Goal: Task Accomplishment & Management: Complete application form

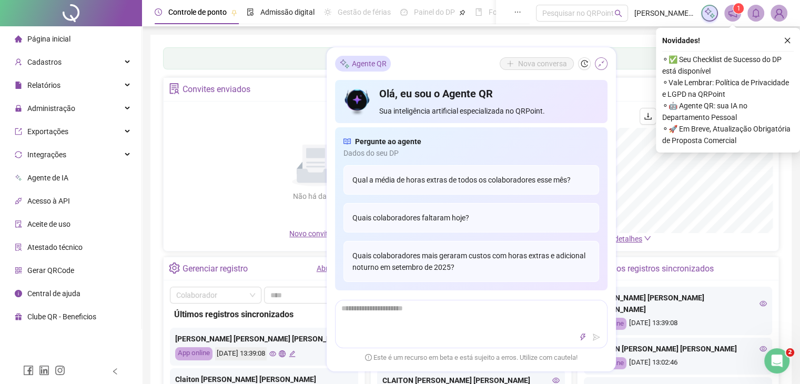
click at [602, 65] on icon "shrink" at bounding box center [600, 63] width 7 height 7
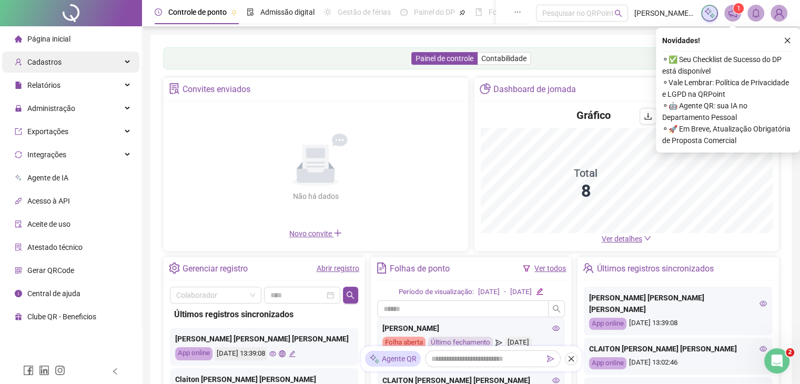
click at [48, 64] on span "Cadastros" at bounding box center [44, 62] width 34 height 8
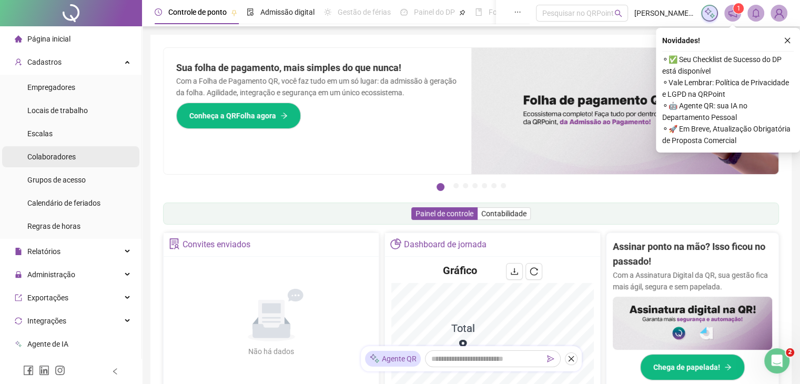
click at [64, 152] on span "Colaboradores" at bounding box center [51, 156] width 48 height 8
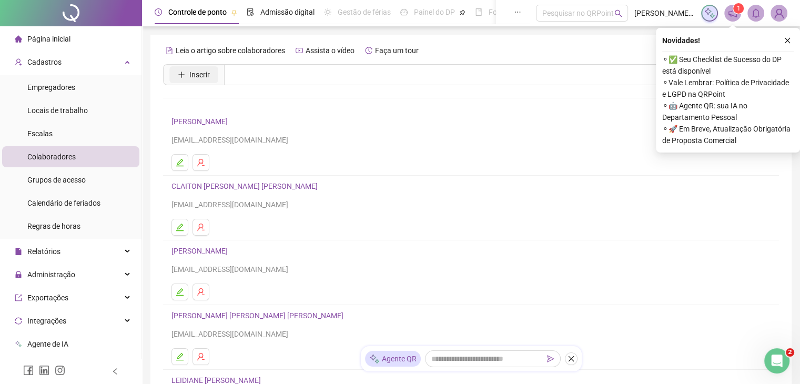
click at [210, 75] on button "Inserir" at bounding box center [193, 74] width 49 height 17
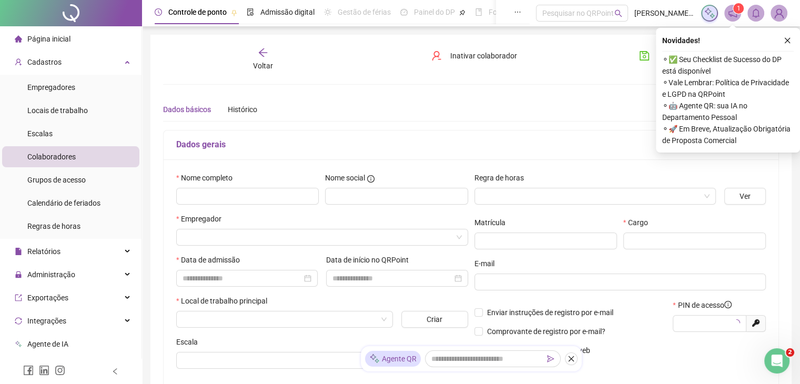
type input "*****"
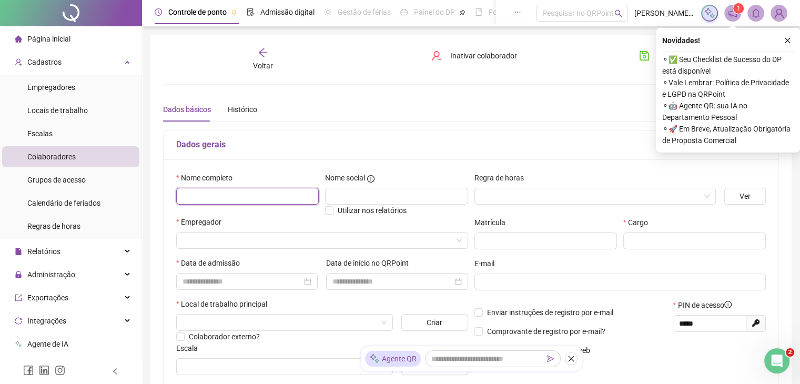
click at [244, 189] on input "text" at bounding box center [247, 196] width 142 height 17
type input "**********"
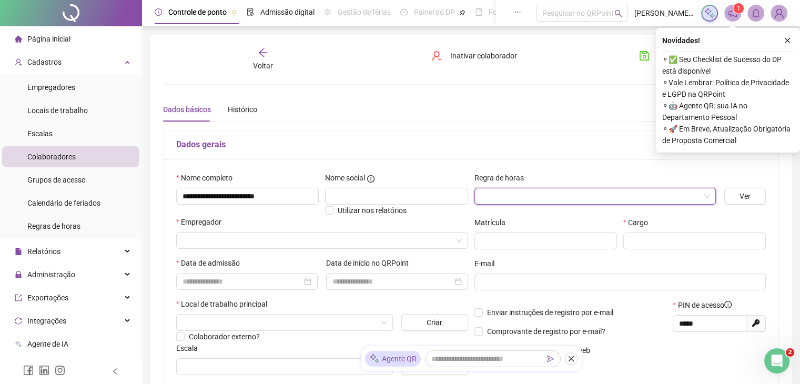
click at [490, 190] on input "search" at bounding box center [589, 196] width 219 height 16
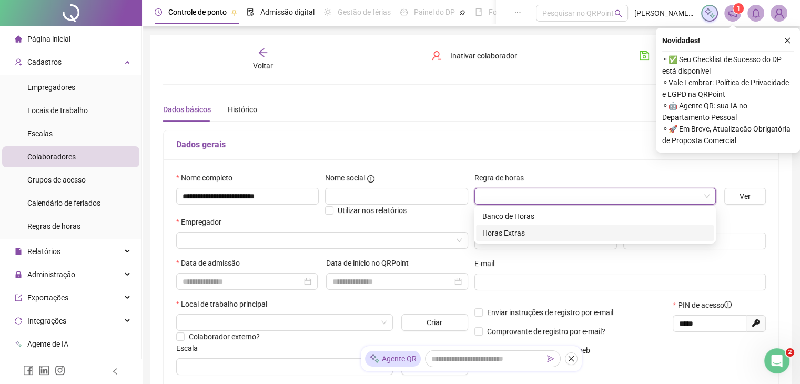
click at [498, 232] on div "Horas Extras" at bounding box center [594, 233] width 225 height 12
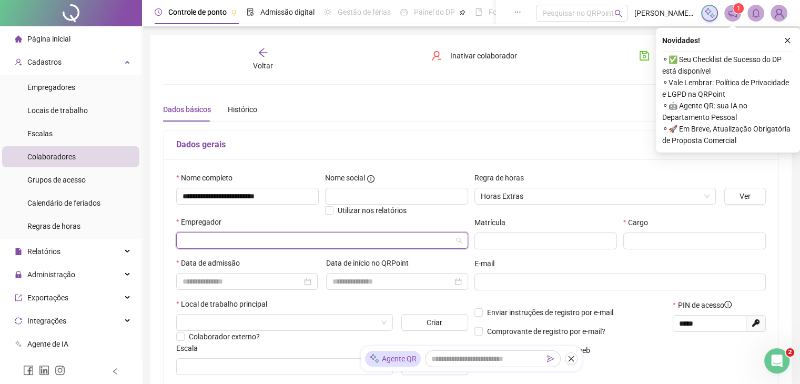
click at [398, 237] on input "search" at bounding box center [317, 240] width 270 height 16
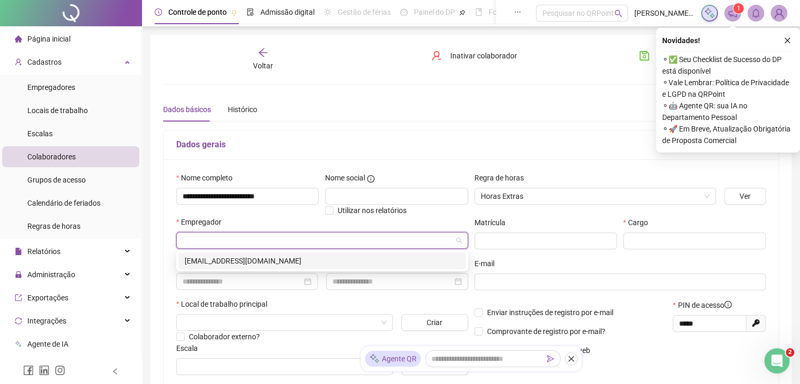
click at [340, 261] on div "[EMAIL_ADDRESS][DOMAIN_NAME]" at bounding box center [322, 261] width 275 height 12
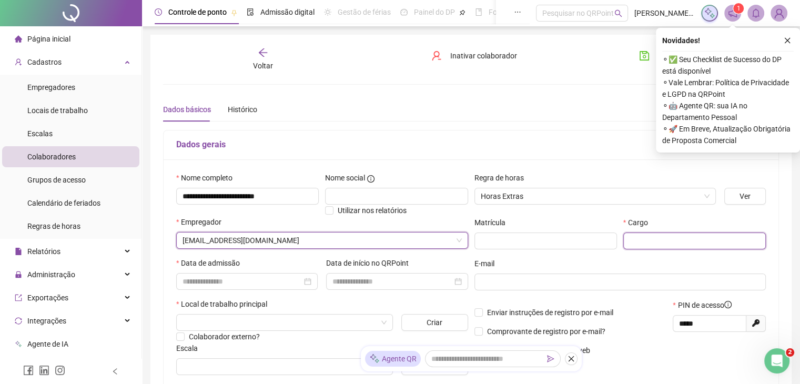
click at [651, 243] on input "text" at bounding box center [694, 240] width 142 height 17
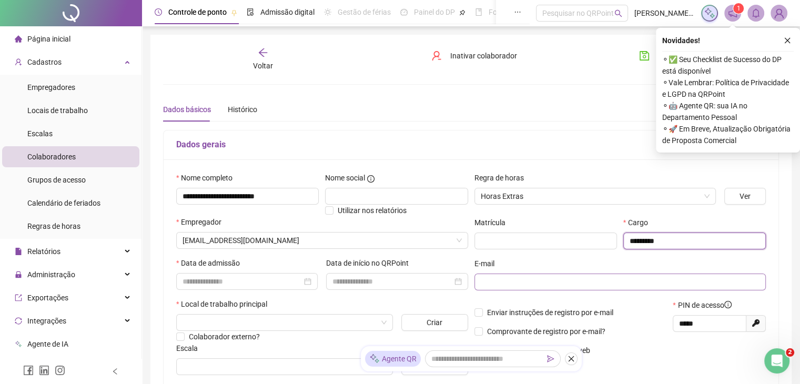
type input "*********"
click at [506, 279] on input "text" at bounding box center [618, 282] width 277 height 12
type input "**********"
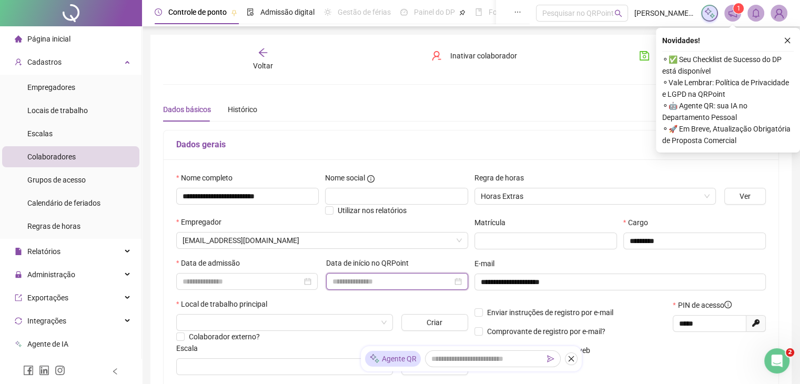
click at [388, 280] on input at bounding box center [391, 281] width 119 height 12
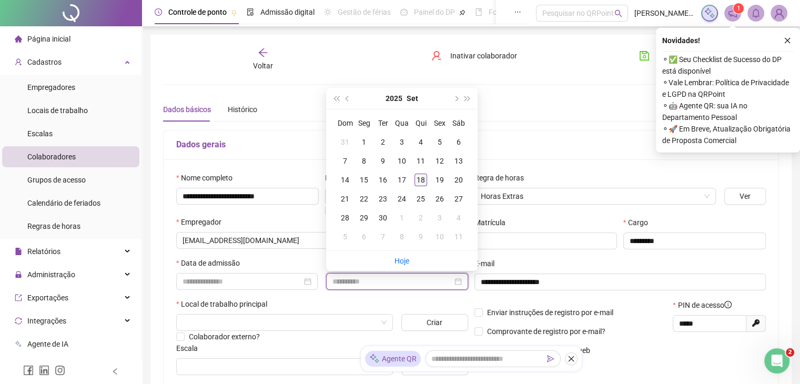
type input "**********"
click at [423, 181] on div "18" at bounding box center [420, 179] width 13 height 13
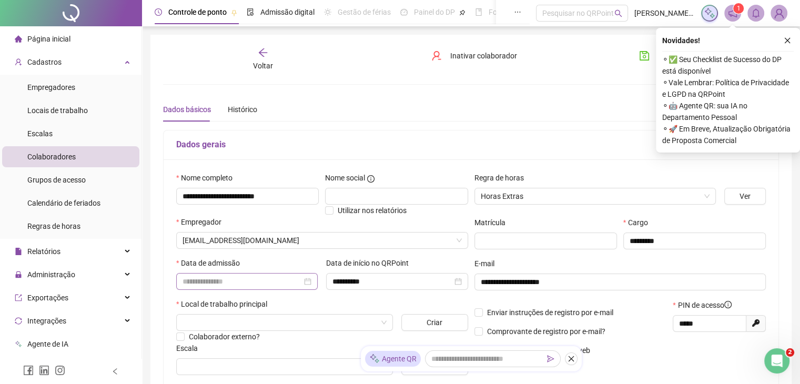
click at [306, 281] on div at bounding box center [246, 281] width 129 height 12
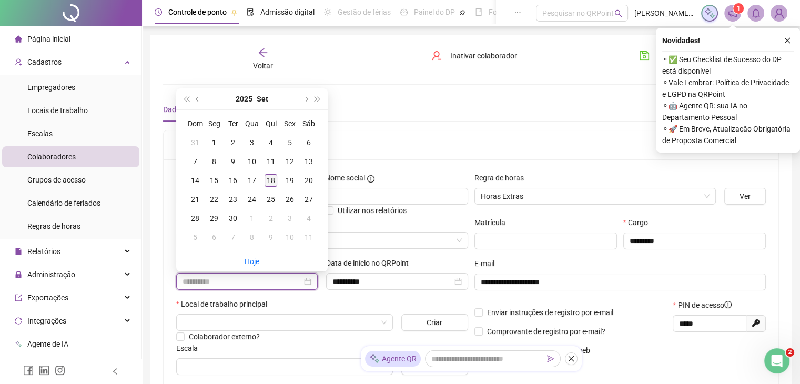
type input "**********"
click at [277, 182] on div "18" at bounding box center [270, 180] width 13 height 13
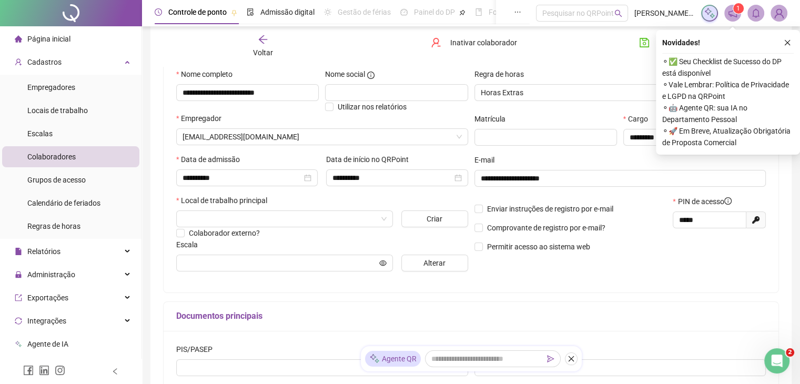
scroll to position [105, 0]
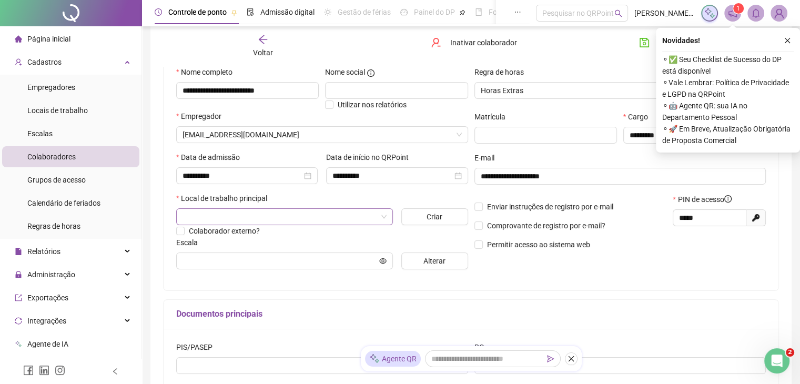
click at [330, 217] on input "search" at bounding box center [279, 217] width 195 height 16
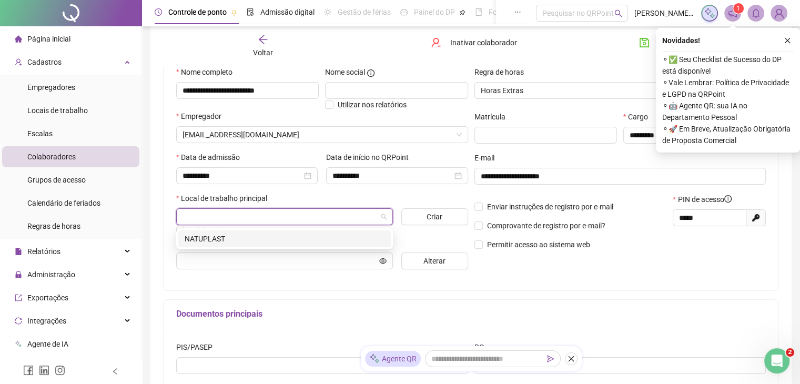
click at [310, 238] on div "NATUPLAST" at bounding box center [285, 239] width 200 height 12
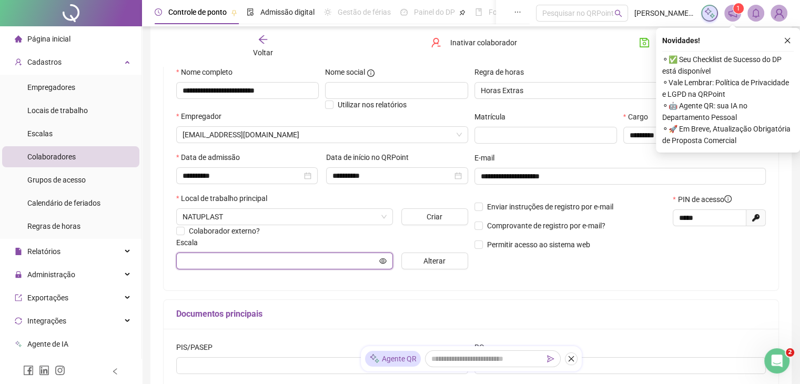
click at [383, 263] on icon "eye" at bounding box center [382, 260] width 7 height 7
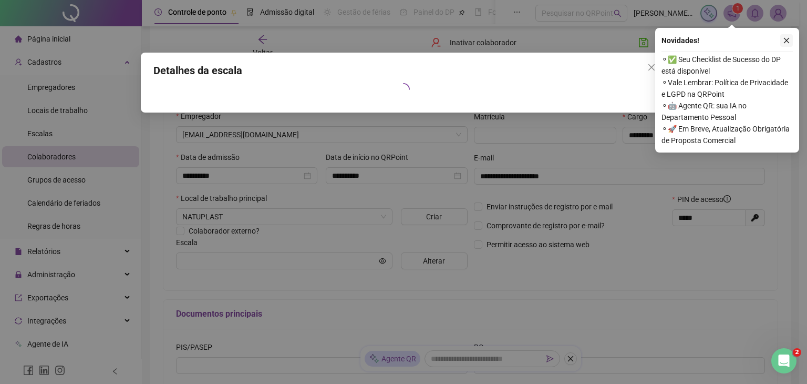
click at [787, 43] on icon "close" at bounding box center [786, 40] width 7 height 7
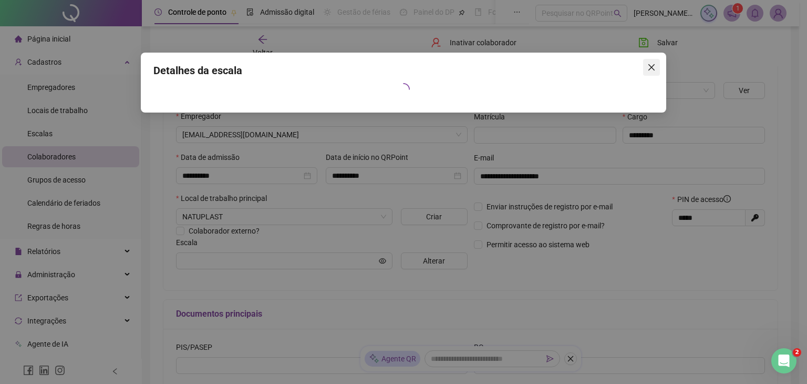
click at [652, 66] on icon "close" at bounding box center [652, 67] width 8 height 8
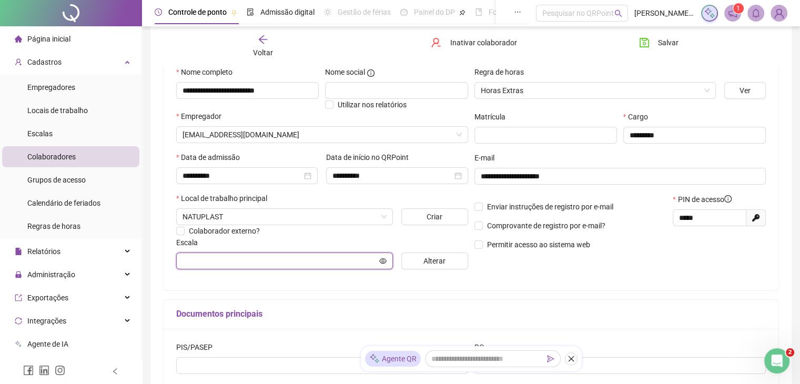
click at [386, 261] on icon "eye" at bounding box center [382, 260] width 7 height 7
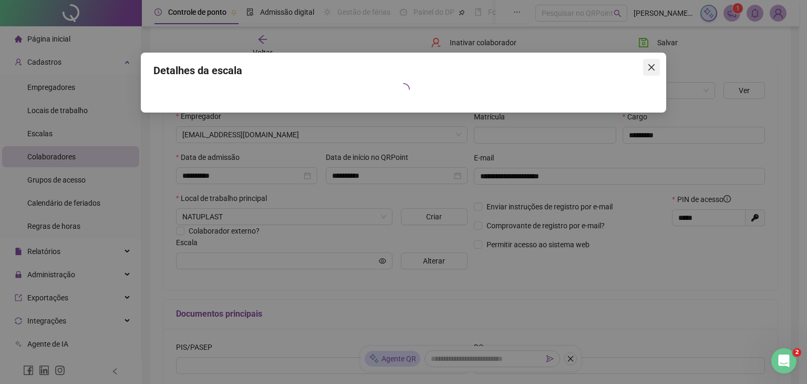
click at [656, 64] on span "Close" at bounding box center [651, 67] width 17 height 8
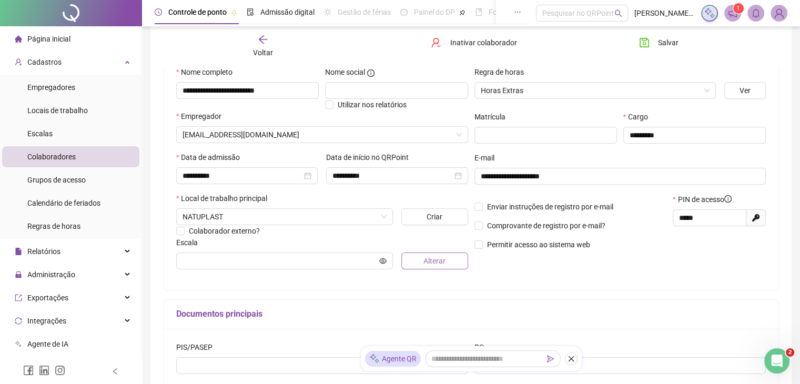
click at [457, 256] on button "Alterar" at bounding box center [434, 260] width 67 height 17
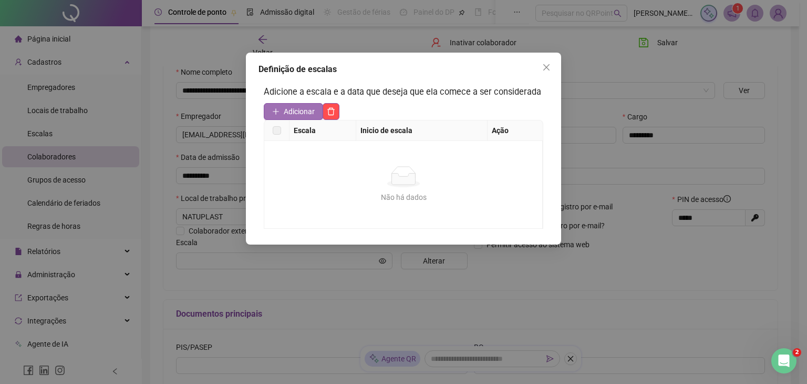
click at [288, 107] on span "Adicionar" at bounding box center [299, 112] width 31 height 12
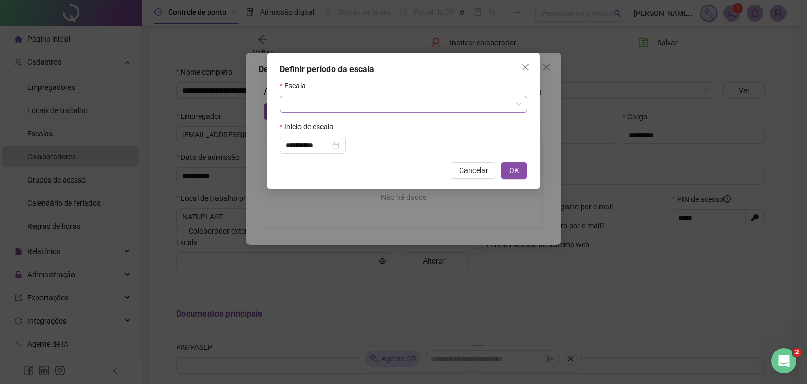
click at [515, 105] on span at bounding box center [404, 104] width 236 height 16
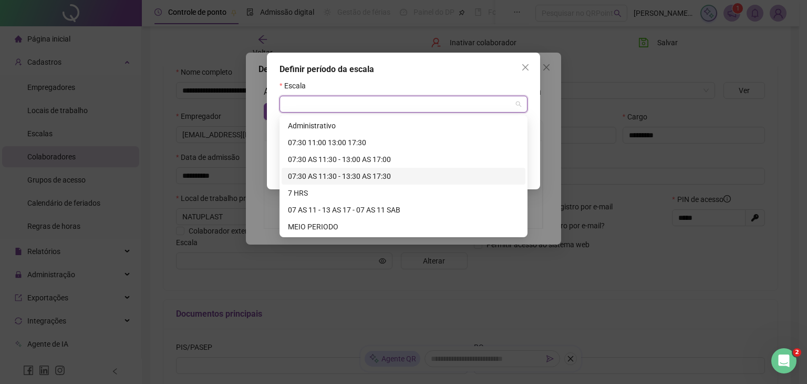
click at [375, 175] on div "07:30 AS 11:30 - 13:30 AS 17:30" at bounding box center [403, 176] width 231 height 12
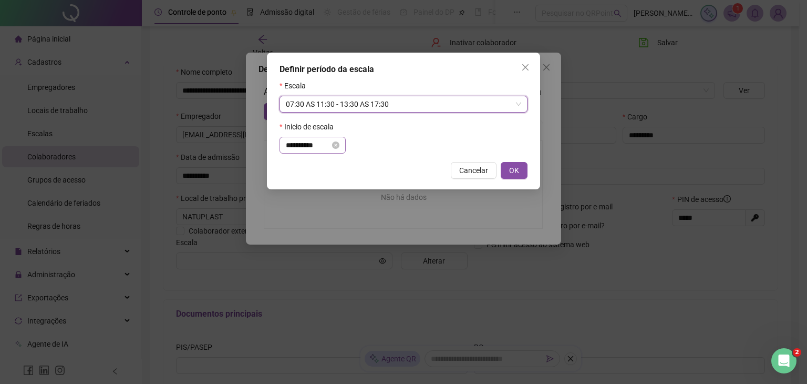
click at [340, 148] on icon "close-circle" at bounding box center [335, 144] width 7 height 7
click at [330, 147] on input at bounding box center [308, 145] width 44 height 12
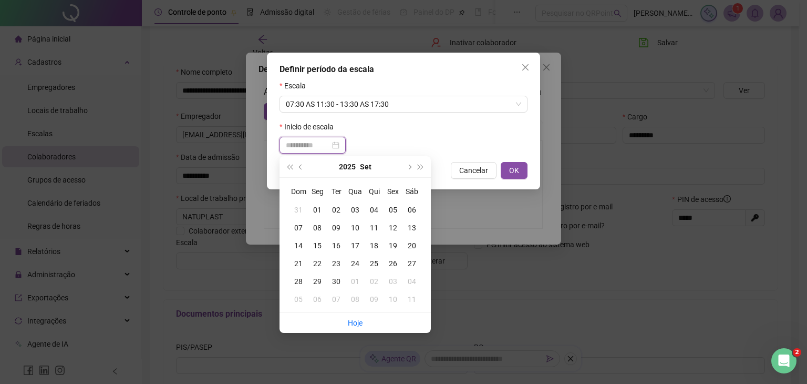
type input "**********"
click at [377, 244] on div "18" at bounding box center [374, 246] width 19 height 12
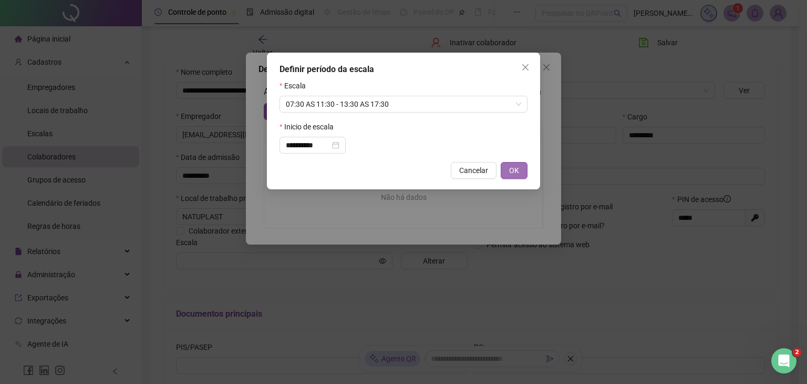
click at [516, 175] on span "OK" at bounding box center [514, 171] width 10 height 12
type input "**********"
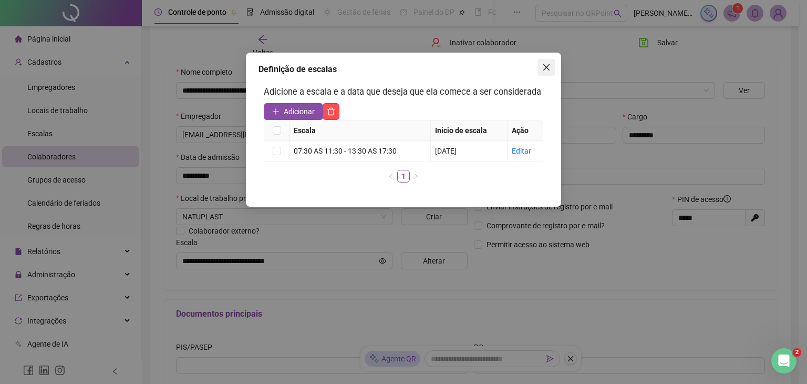
click at [547, 66] on icon "close" at bounding box center [547, 67] width 6 height 6
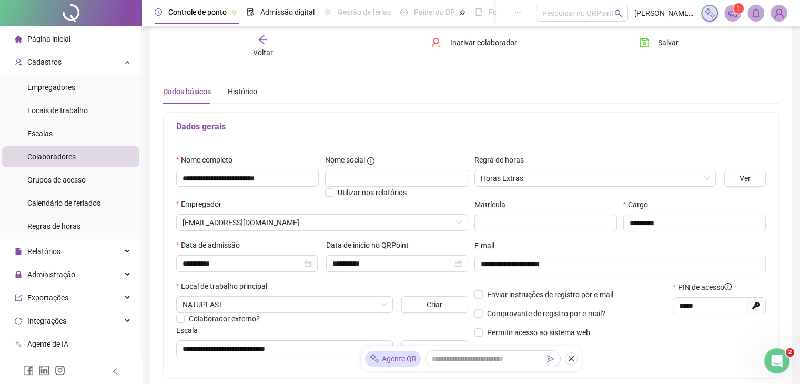
scroll to position [0, 0]
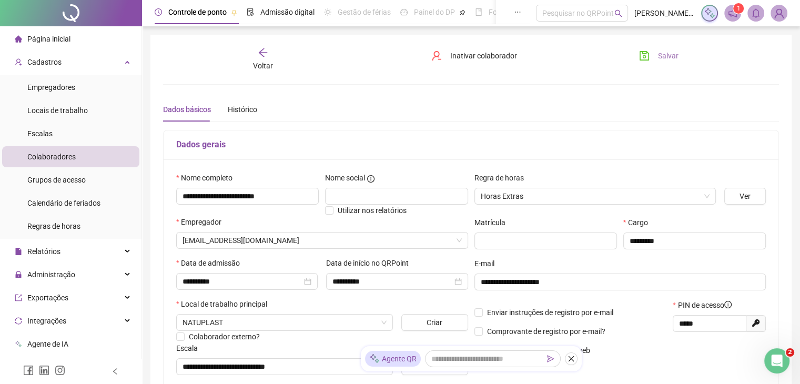
click at [670, 57] on span "Salvar" at bounding box center [668, 56] width 21 height 12
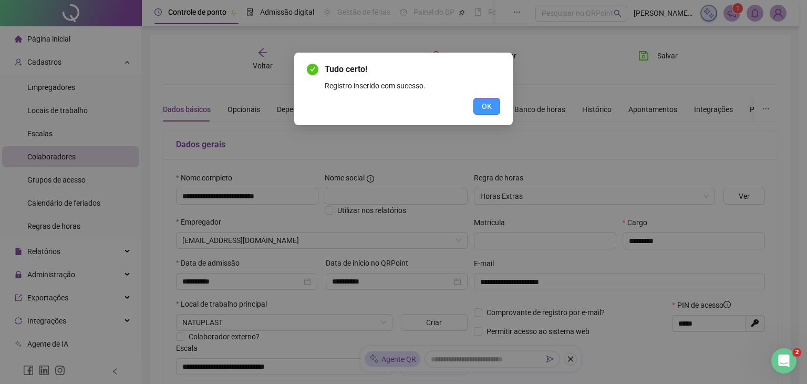
click at [489, 109] on span "OK" at bounding box center [487, 106] width 10 height 12
